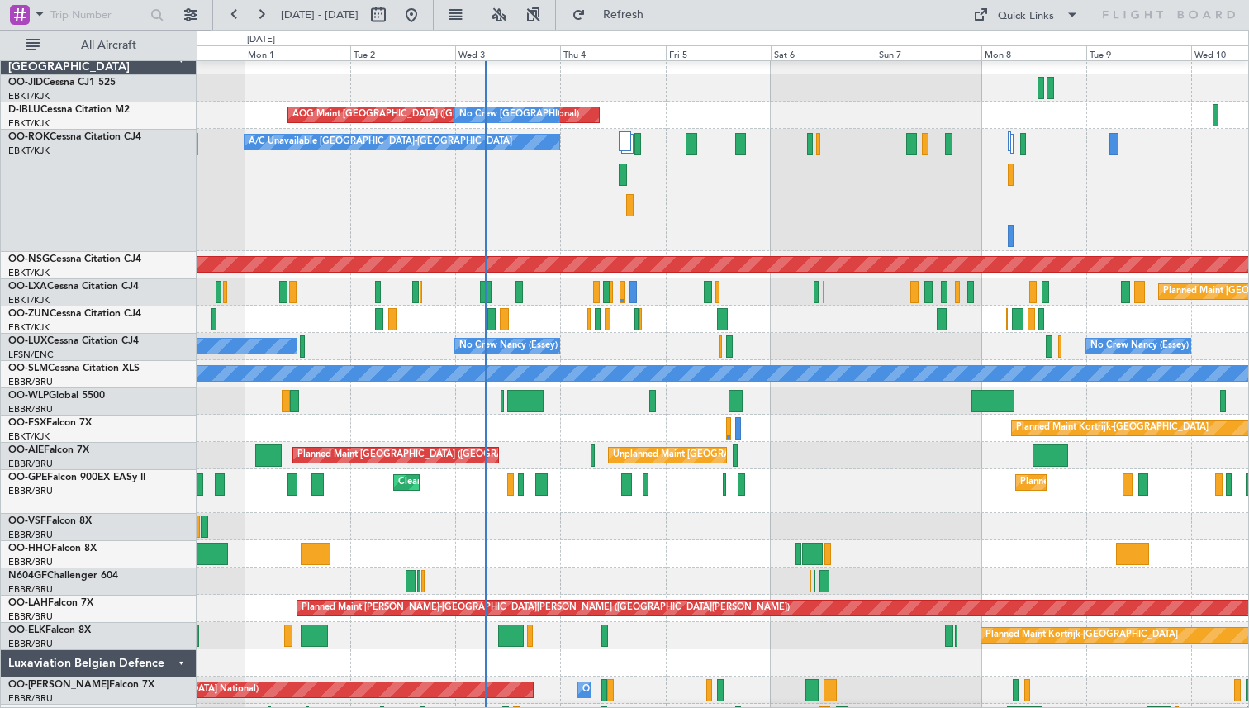
scroll to position [17, 0]
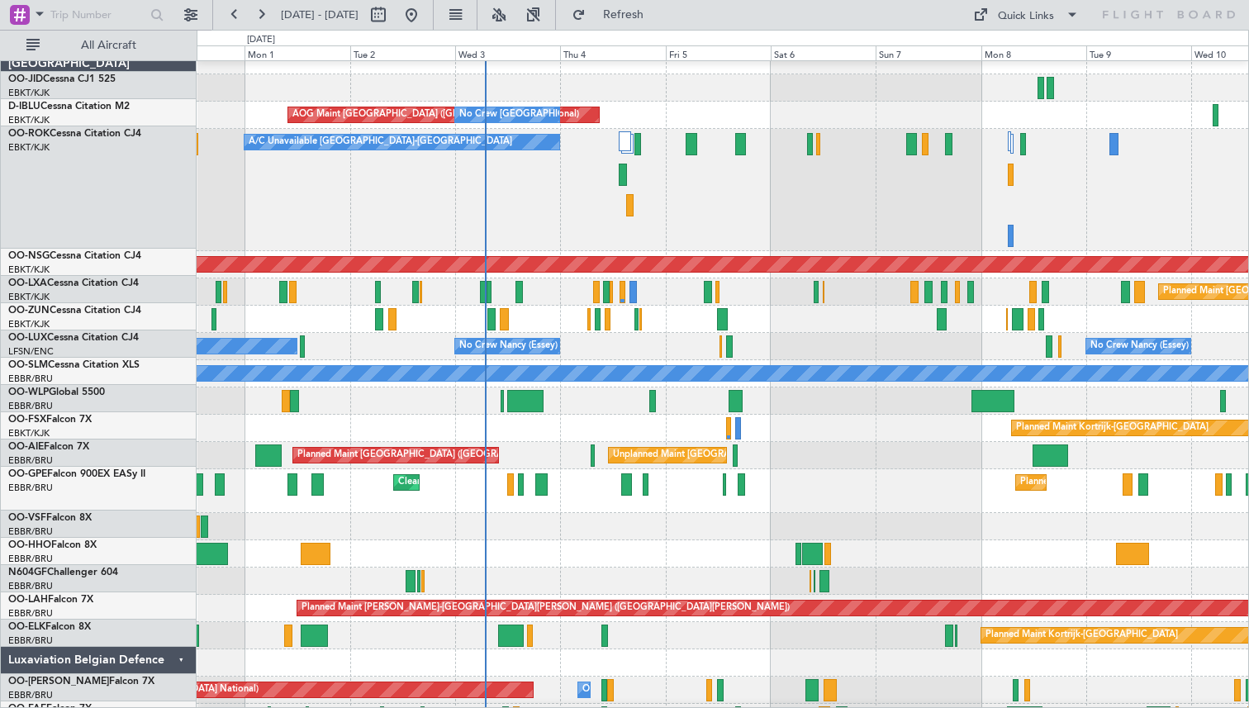
click at [766, 187] on div "A/C Unavailable [GEOGRAPHIC_DATA]-[GEOGRAPHIC_DATA] Planned Maint [GEOGRAPHIC_D…" at bounding box center [723, 190] width 1052 height 122
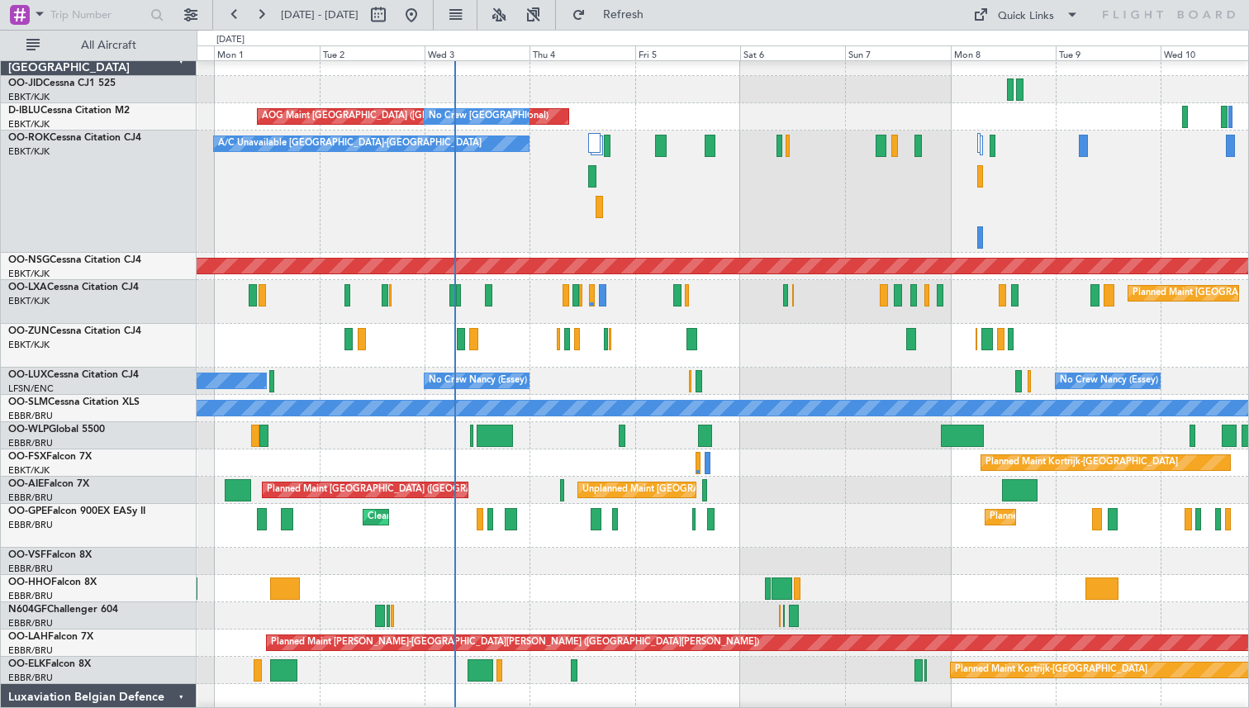
scroll to position [0, 0]
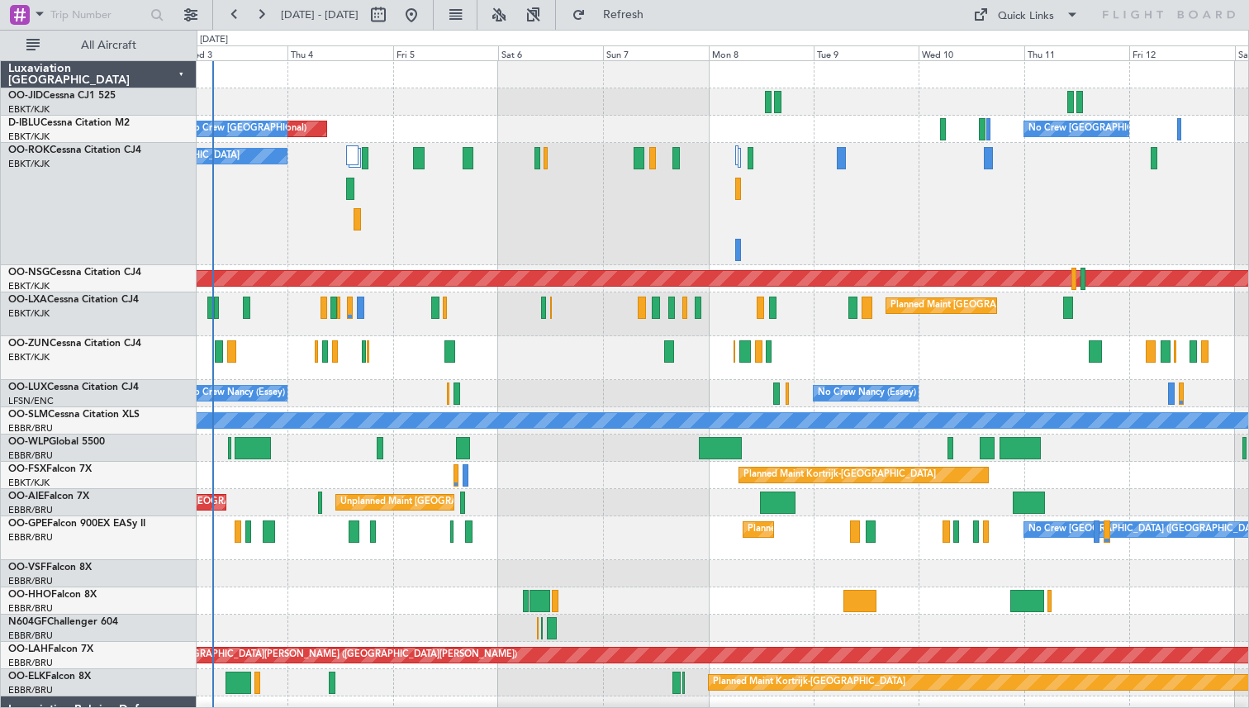
click at [627, 265] on div "AOG Maint [GEOGRAPHIC_DATA] ([GEOGRAPHIC_DATA] National) No Crew [GEOGRAPHIC_DA…" at bounding box center [723, 488] width 1052 height 854
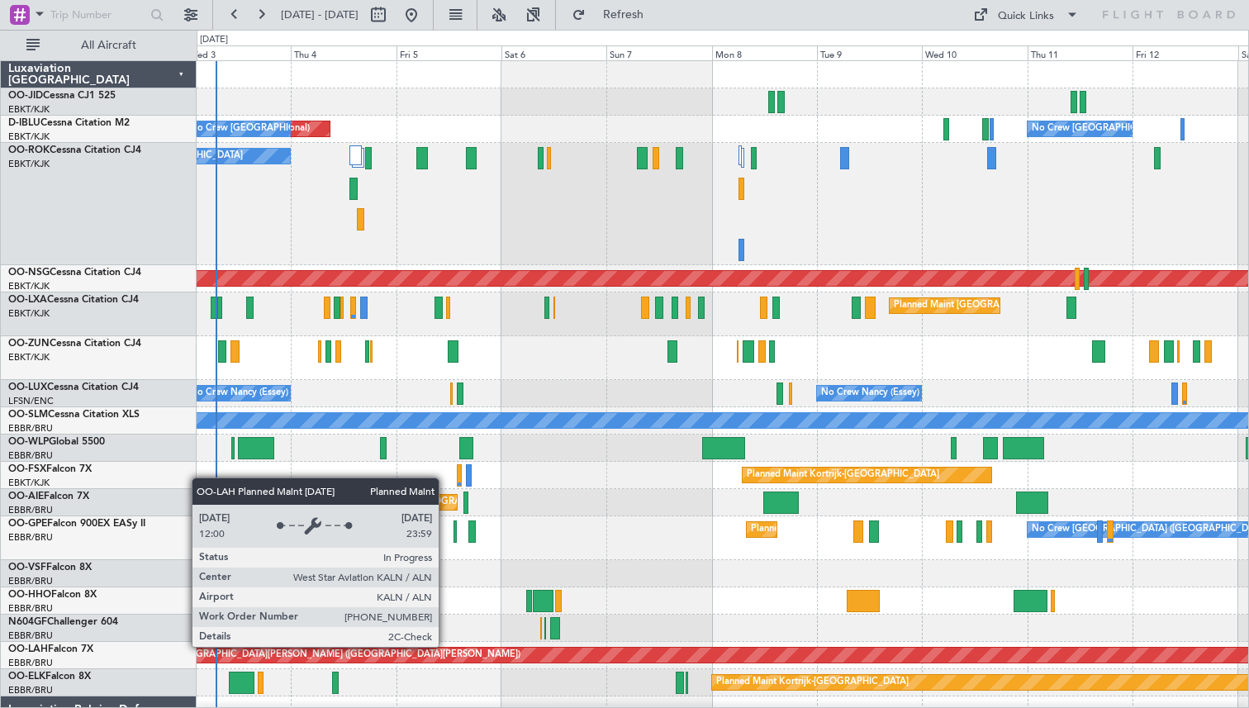
click at [446, 647] on div "Planned Maint Alton-st Louis (St Louis Regl)" at bounding box center [1163, 655] width 2273 height 17
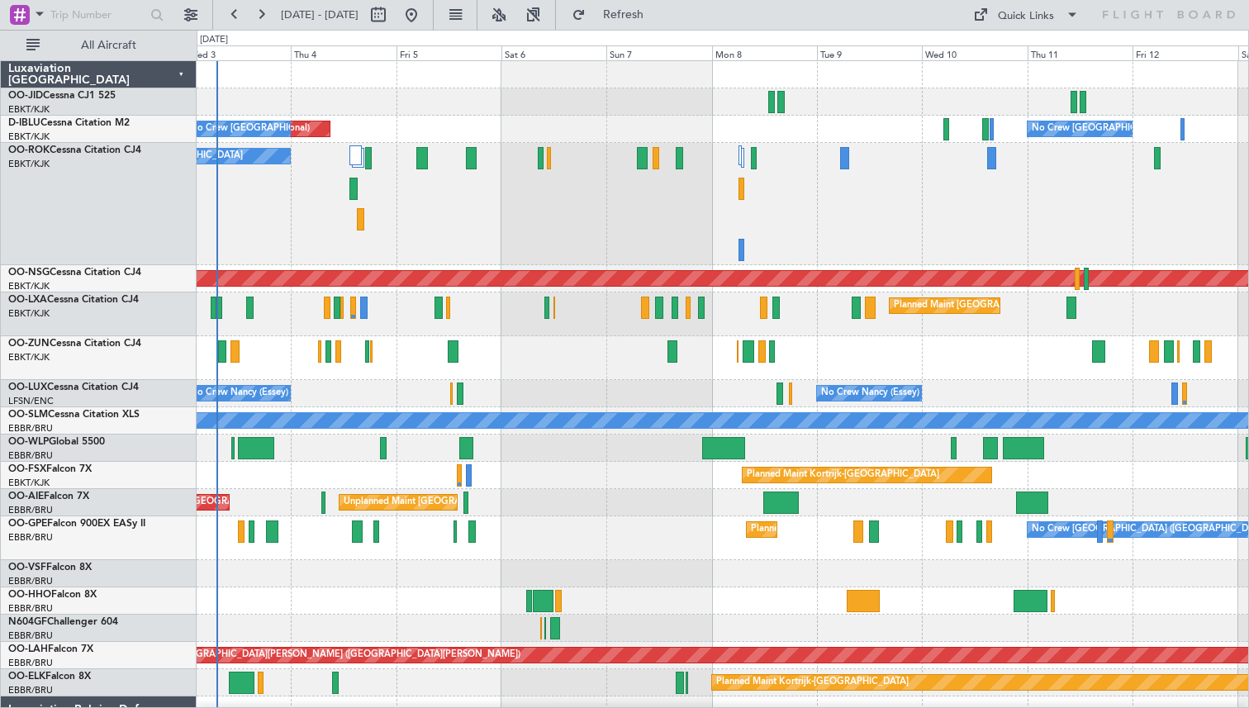
click at [835, 233] on div "A/C Unavailable Kortrijk-Wevelgem Planned Maint Paris (Le Bourget)" at bounding box center [723, 204] width 1052 height 122
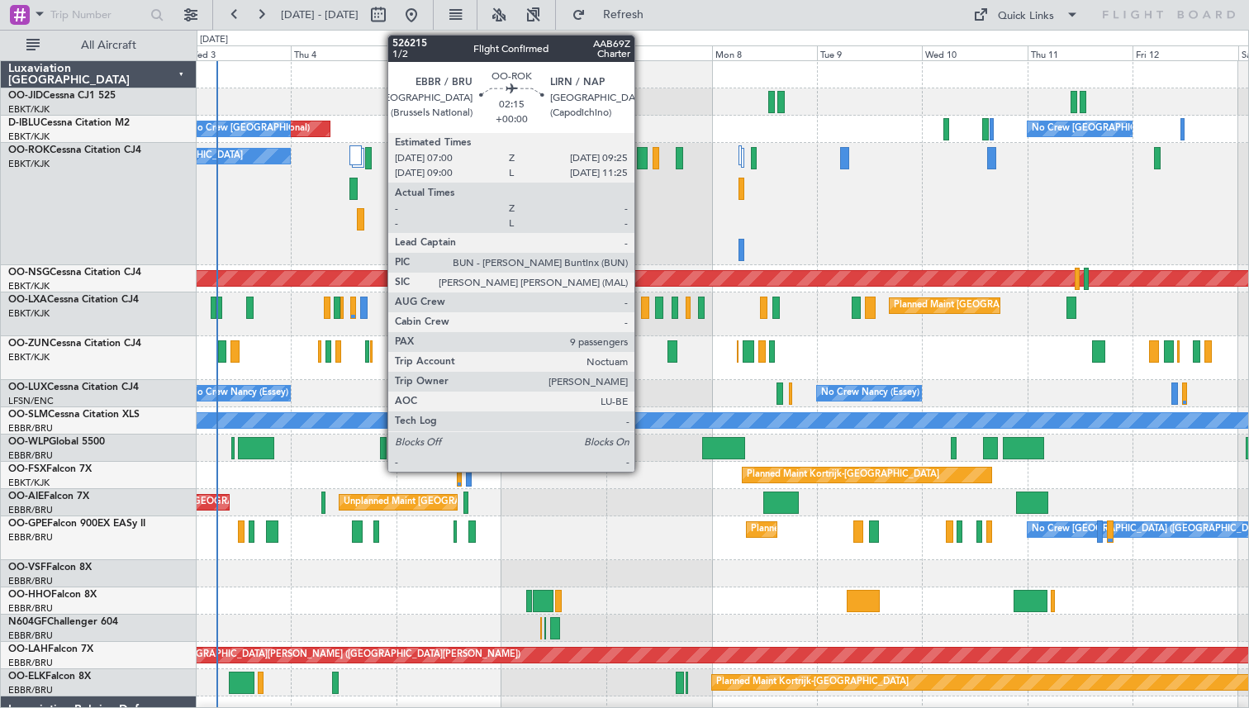
click at [642, 155] on div at bounding box center [642, 158] width 11 height 22
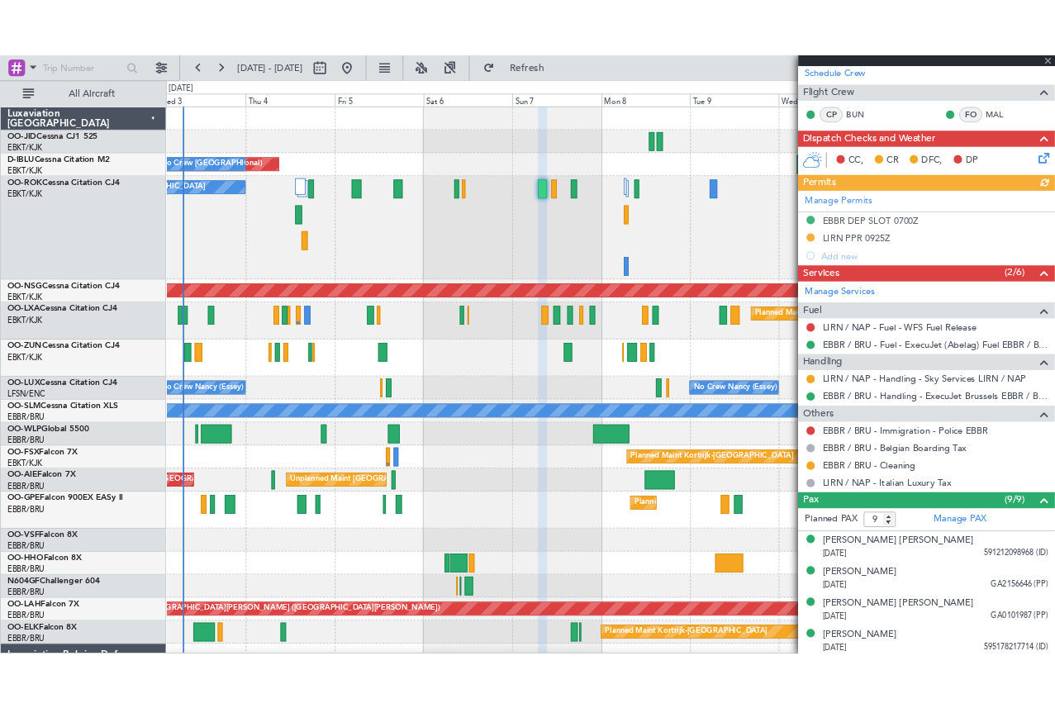
scroll to position [463, 0]
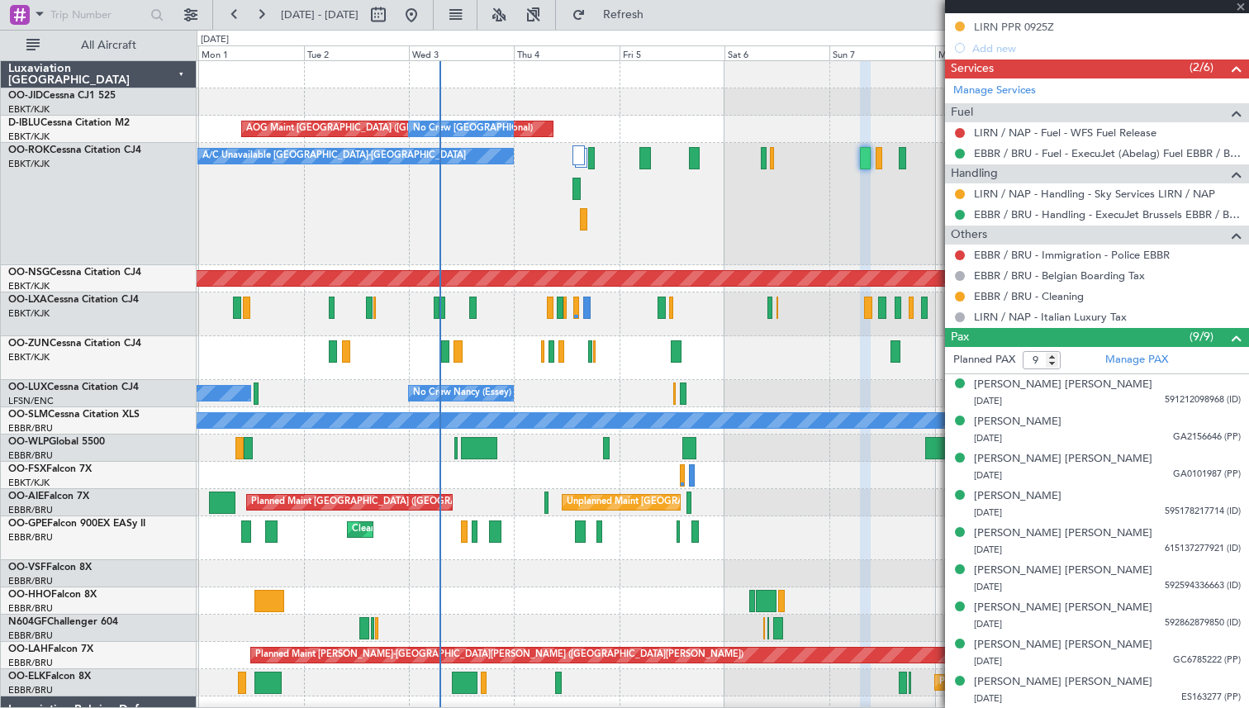
click at [488, 342] on div "AOG Maint Kortrijk-Wevelgem AOG Maint Brussels (Brussels National) No Crew Brus…" at bounding box center [723, 488] width 1052 height 854
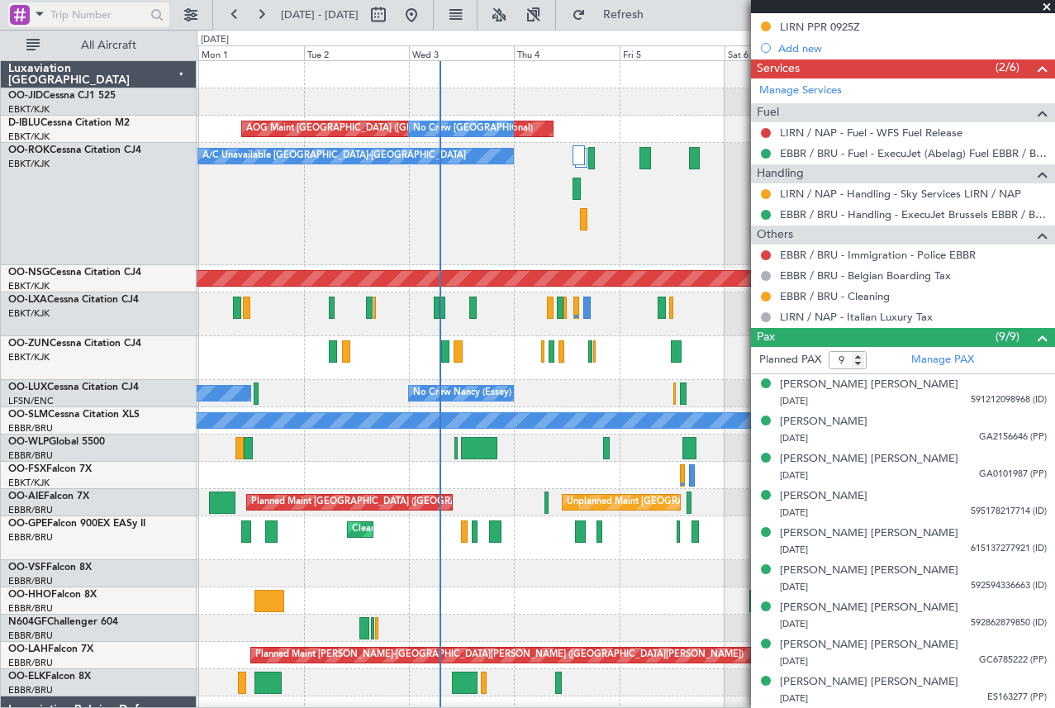
scroll to position [462, 0]
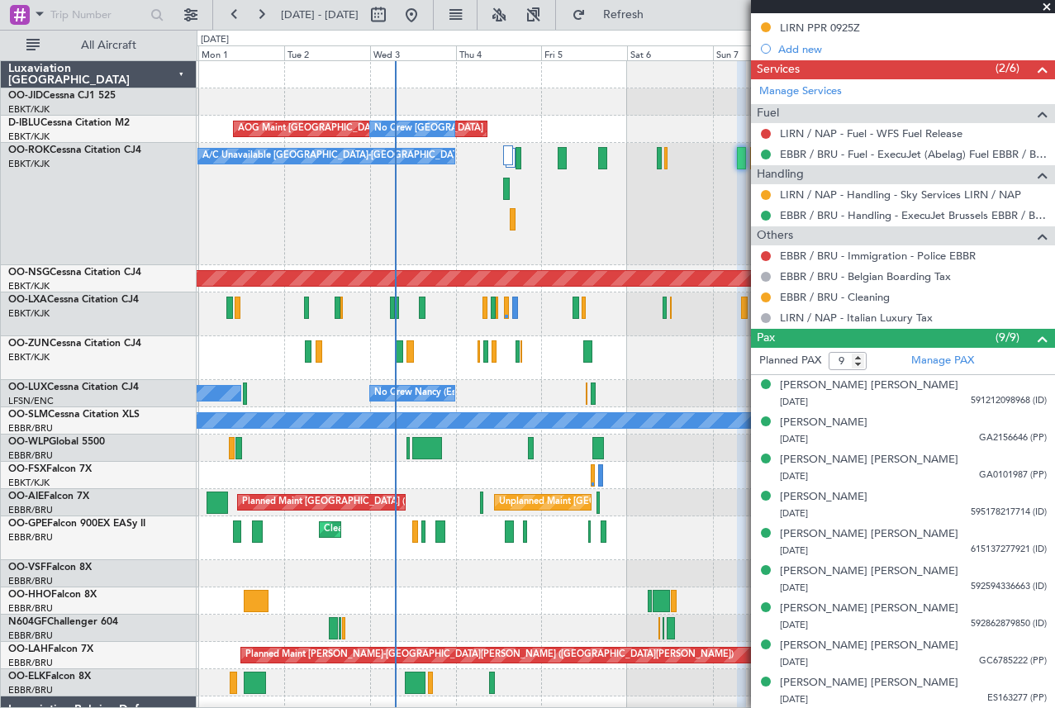
click at [1046, 7] on span at bounding box center [1047, 7] width 17 height 15
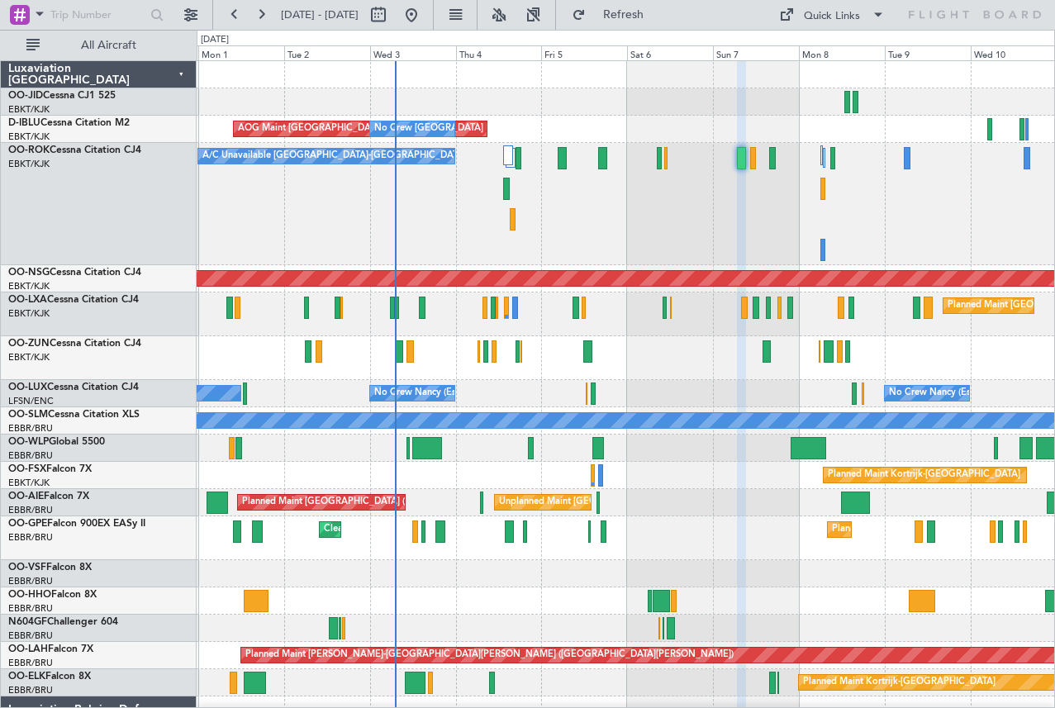
type input "0"
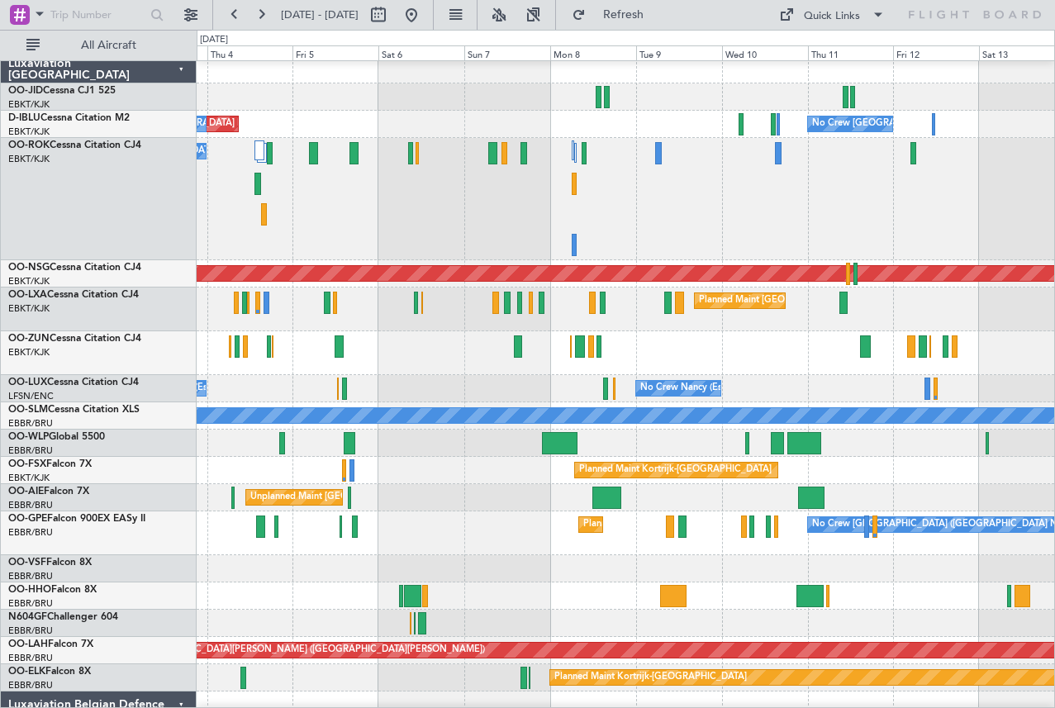
scroll to position [6, 0]
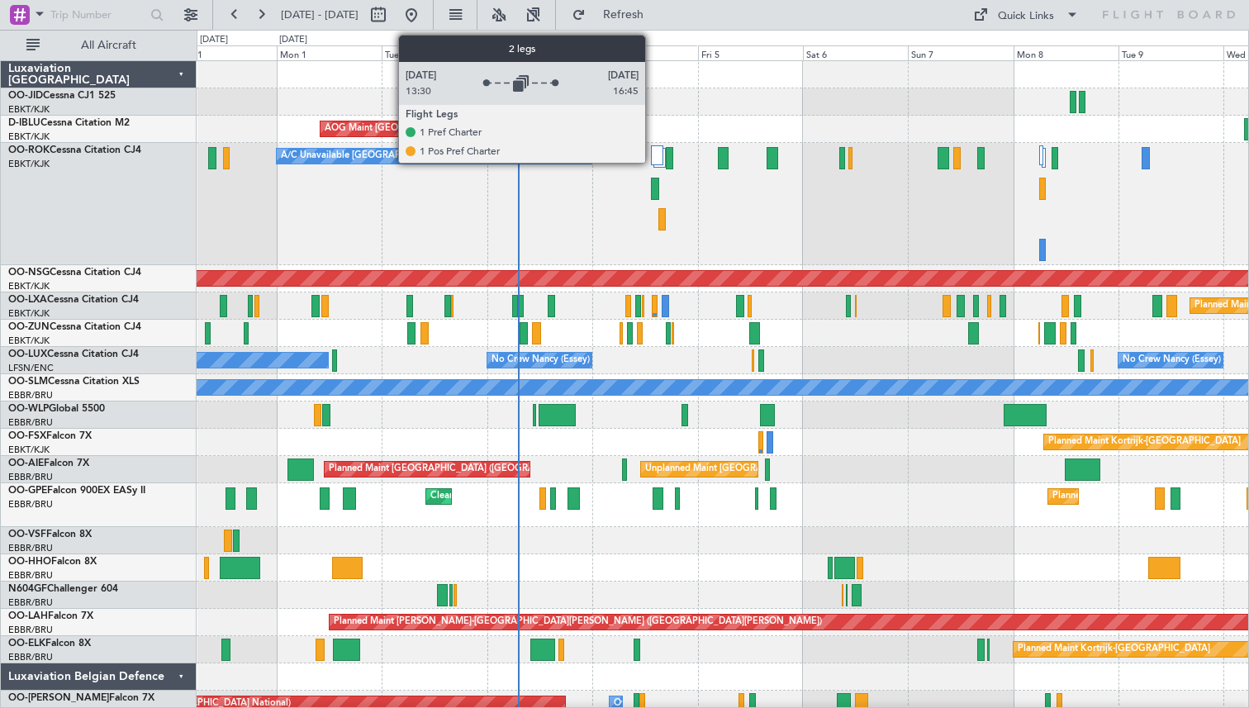
click at [653, 155] on div at bounding box center [657, 155] width 12 height 20
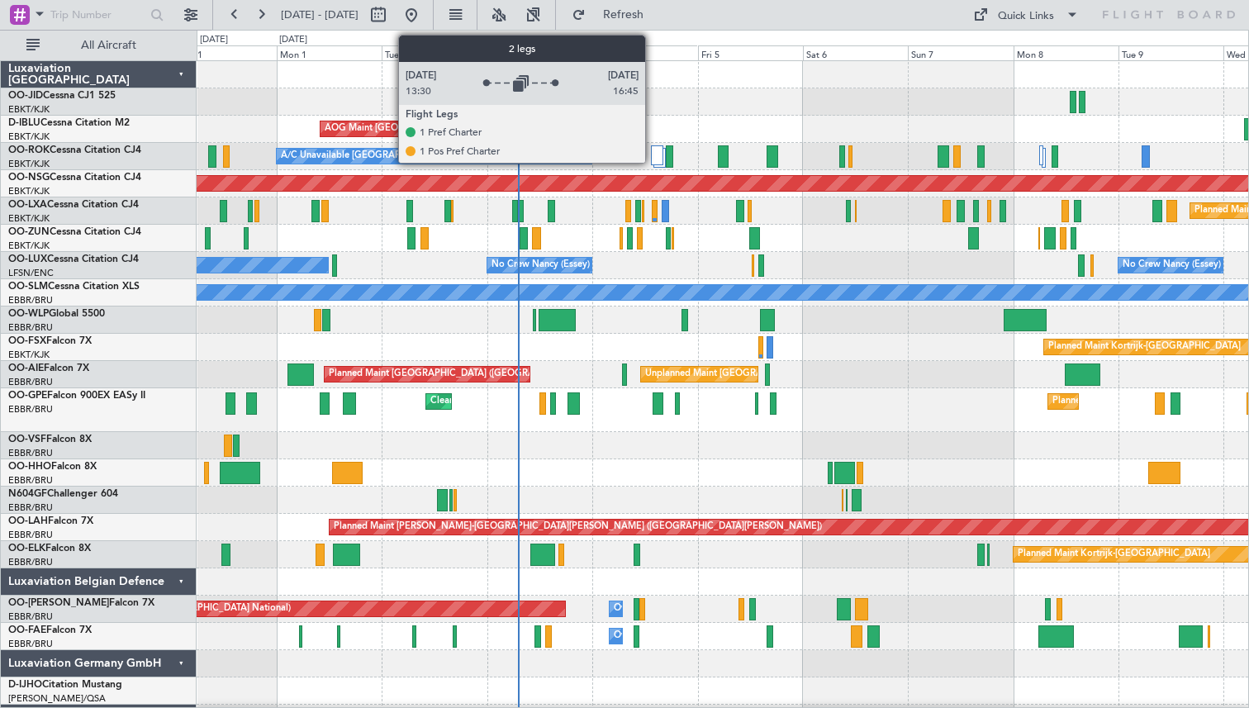
click at [653, 155] on div at bounding box center [657, 155] width 12 height 20
